Goal: Check status: Check status

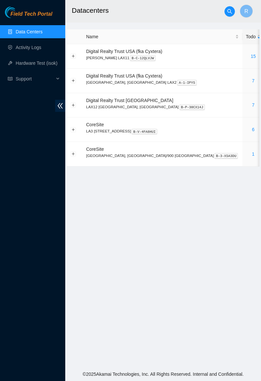
click at [252, 130] on link "6" at bounding box center [253, 129] width 3 height 5
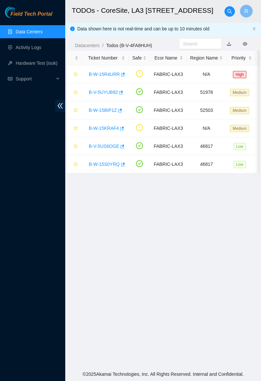
click at [42, 47] on link "Activity Logs" at bounding box center [29, 47] width 26 height 5
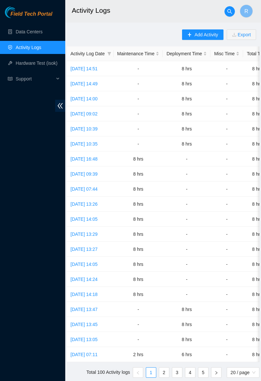
click at [108, 151] on td "[DATE] 16:48" at bounding box center [90, 158] width 47 height 15
click at [98, 156] on link "[DATE] 16:48" at bounding box center [84, 158] width 27 height 5
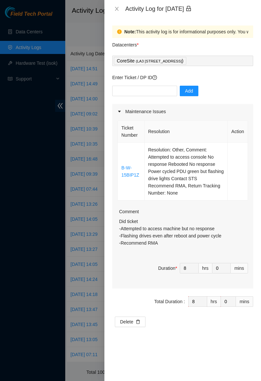
click at [35, 33] on div at bounding box center [130, 190] width 261 height 381
click at [113, 7] on button "Close" at bounding box center [116, 9] width 9 height 6
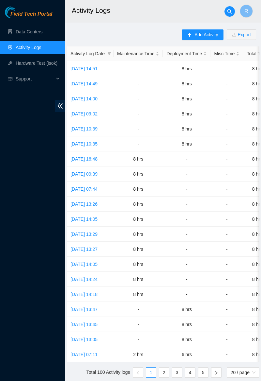
click at [42, 33] on link "Data Centers" at bounding box center [29, 31] width 27 height 5
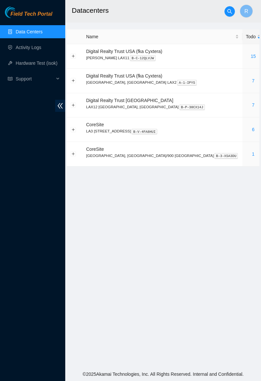
click at [224, 367] on main "Datacenters R Name Todo RMAs Actions Digital Realty Trust [GEOGRAPHIC_DATA] (fk…" at bounding box center [163, 183] width 196 height 367
click at [252, 129] on link "6" at bounding box center [253, 129] width 3 height 5
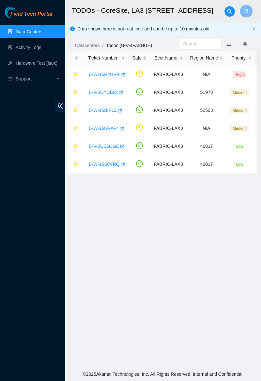
click at [105, 76] on link "B-W-15R4URR" at bounding box center [104, 74] width 31 height 5
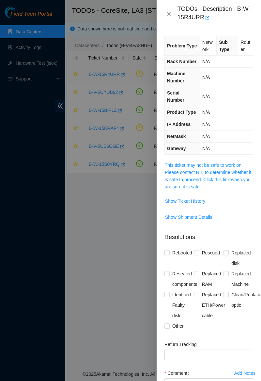
click at [210, 165] on link "This ticket may not be safe to work on. Please contact NIE to determine whether…" at bounding box center [208, 175] width 87 height 27
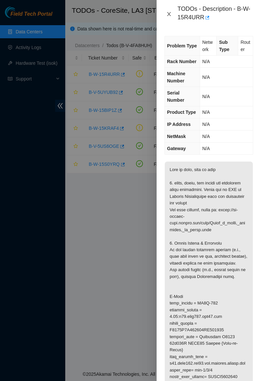
click at [171, 16] on icon "close" at bounding box center [169, 13] width 5 height 5
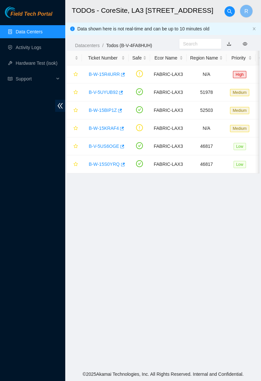
click at [104, 90] on link "B-V-5UYUB92" at bounding box center [103, 92] width 29 height 5
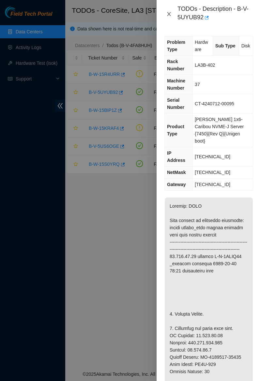
click at [171, 12] on icon "close" at bounding box center [169, 14] width 4 height 4
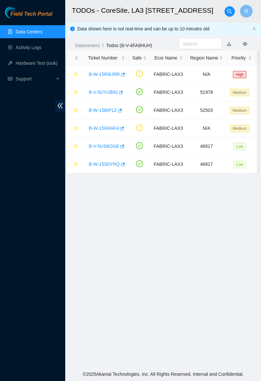
click at [104, 112] on link "B-W-15BIP1Z" at bounding box center [103, 110] width 28 height 5
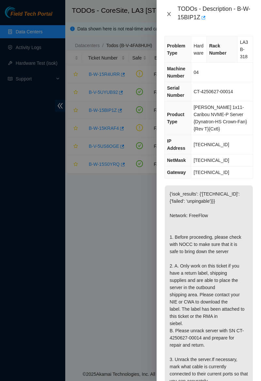
click at [166, 14] on button "Close" at bounding box center [169, 14] width 9 height 6
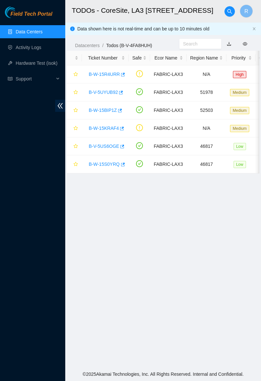
click at [110, 126] on link "B-W-15KRAF4" at bounding box center [104, 128] width 30 height 5
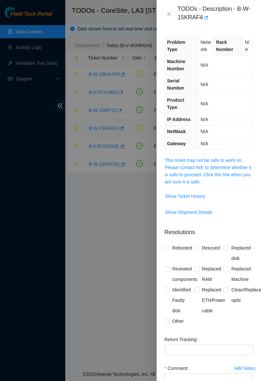
click at [224, 165] on link "This ticket may not be safe to work on. Please contact NIE to determine whether…" at bounding box center [208, 171] width 87 height 27
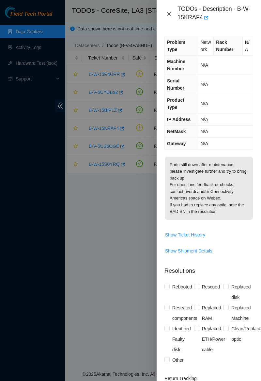
click at [169, 15] on icon "close" at bounding box center [169, 13] width 5 height 5
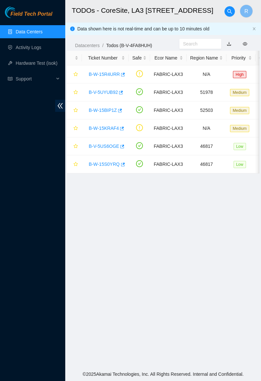
click at [109, 144] on link "B-V-5US6OGE" at bounding box center [104, 145] width 30 height 5
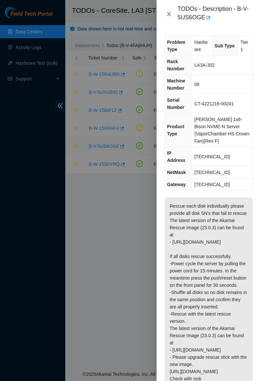
click at [171, 15] on icon "close" at bounding box center [169, 13] width 5 height 5
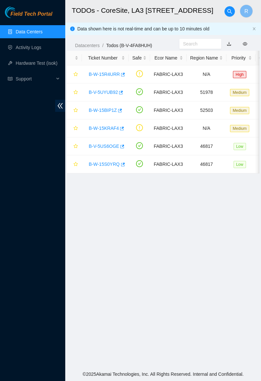
click at [102, 165] on link "B-W-15S0YRQ" at bounding box center [104, 163] width 31 height 5
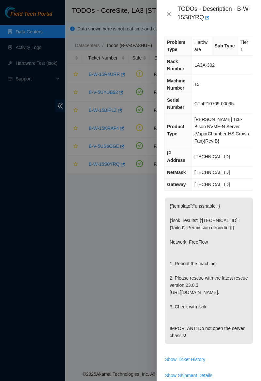
click at [173, 21] on div "TODOs - Description - B-W-15S0YRQ" at bounding box center [209, 14] width 89 height 18
click at [173, 16] on button "Close" at bounding box center [169, 14] width 9 height 6
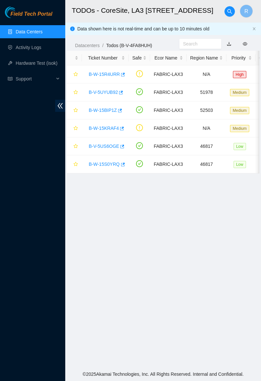
click at [101, 76] on link "B-W-15R4URR" at bounding box center [104, 74] width 31 height 5
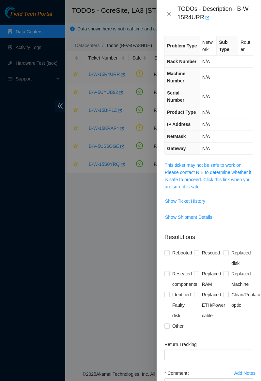
click at [210, 162] on link "This ticket may not be safe to work on. Please contact NIE to determine whether…" at bounding box center [208, 175] width 87 height 27
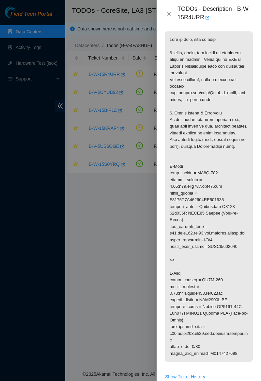
scroll to position [133, 0]
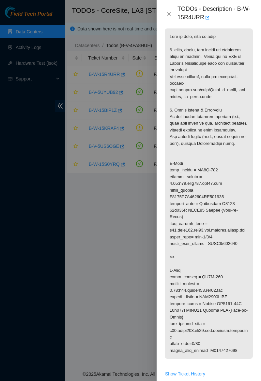
click at [261, 242] on div "Problem Type Network Sub Type Router Rack Number N/A Machine Number N/A Serial …" at bounding box center [209, 204] width 105 height 353
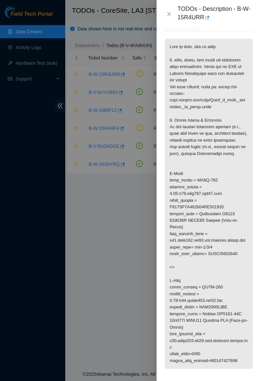
scroll to position [124, 0]
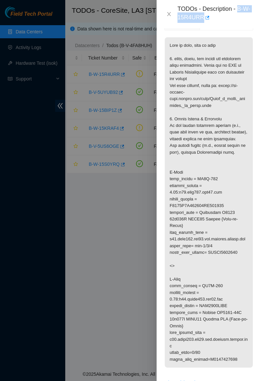
copy div "B-W-15R4URR"
